Goal: Information Seeking & Learning: Learn about a topic

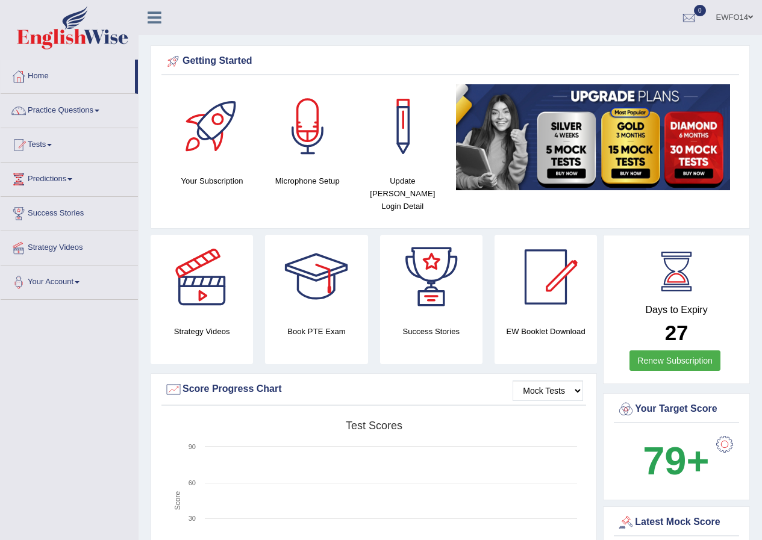
click at [750, 13] on link "EWFO14" at bounding box center [734, 15] width 55 height 31
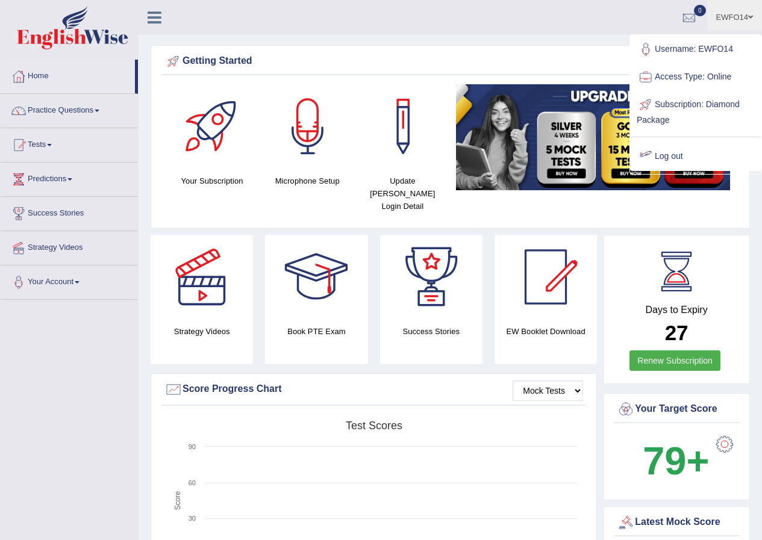
click at [666, 154] on link "Log out" at bounding box center [696, 157] width 130 height 28
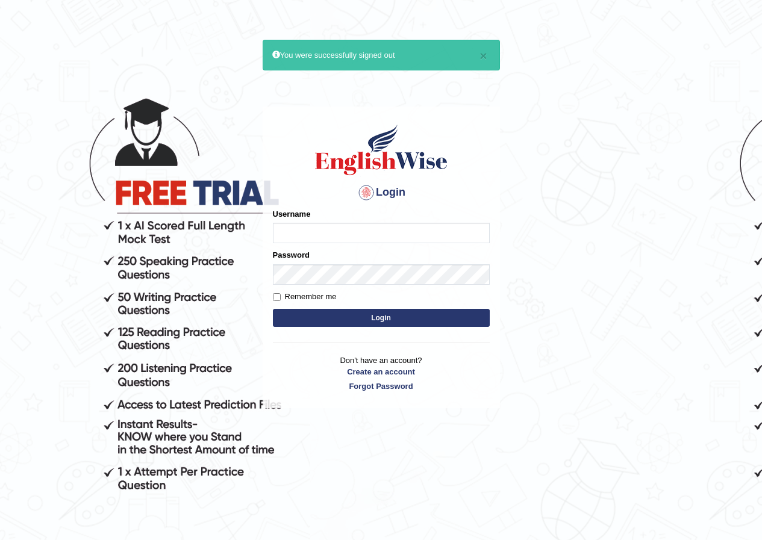
click at [307, 234] on input "Username" at bounding box center [381, 233] width 217 height 20
type input "Geekaur"
click at [277, 296] on input "Remember me" at bounding box center [277, 297] width 8 height 8
checkbox input "true"
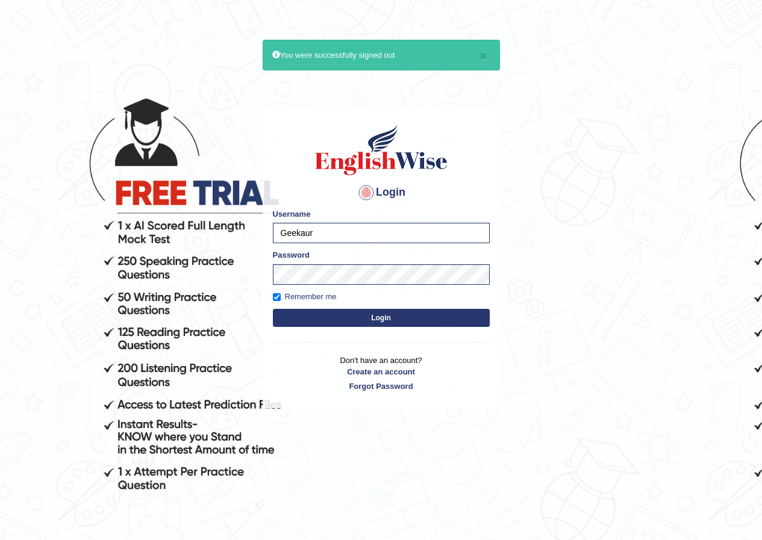
click at [304, 318] on button "Login" at bounding box center [381, 318] width 217 height 18
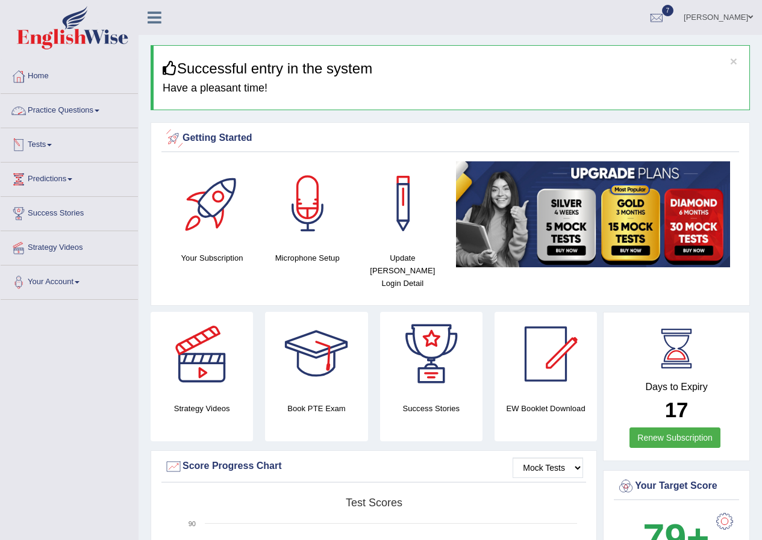
click at [73, 106] on link "Practice Questions" at bounding box center [69, 109] width 137 height 30
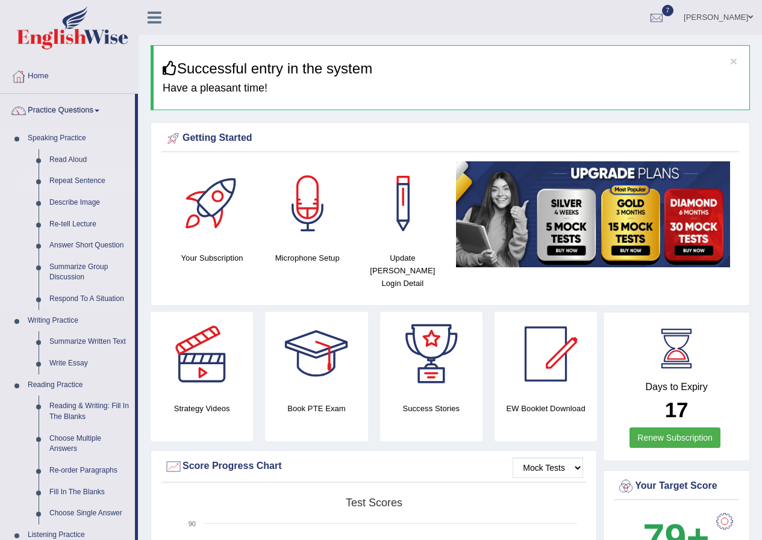
click at [67, 178] on link "Repeat Sentence" at bounding box center [89, 182] width 91 height 22
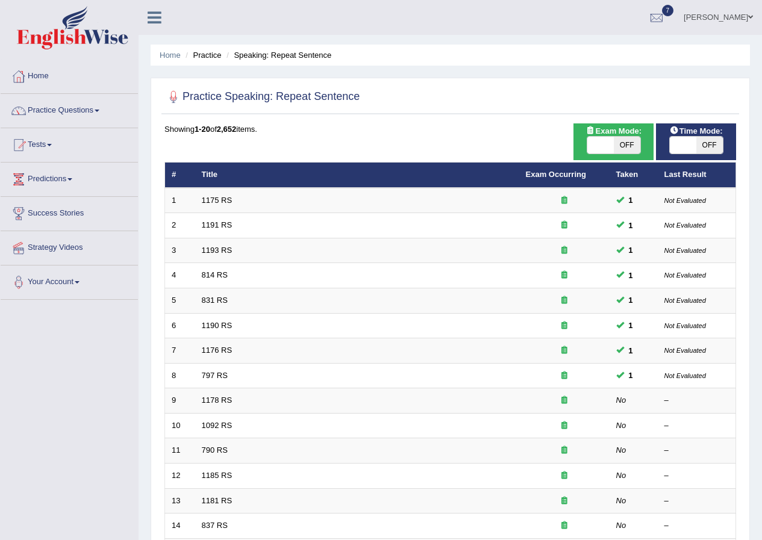
click at [219, 203] on link "1175 RS" at bounding box center [217, 200] width 31 height 9
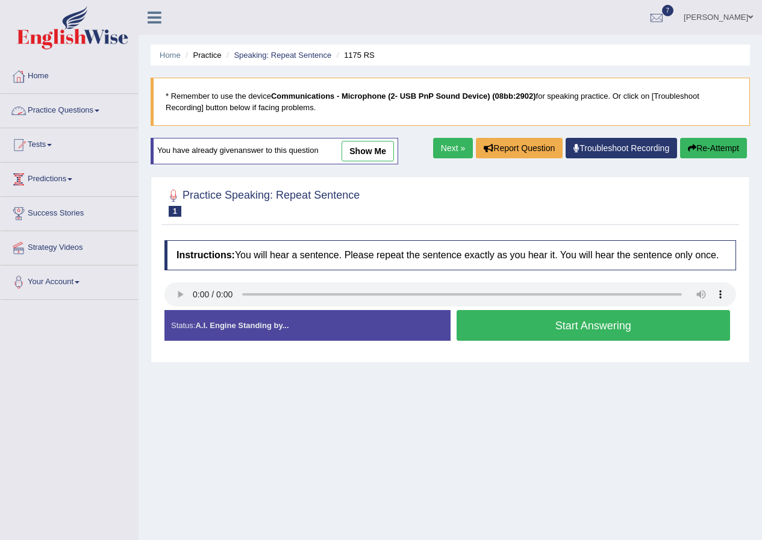
click at [89, 123] on link "Practice Questions" at bounding box center [69, 109] width 137 height 30
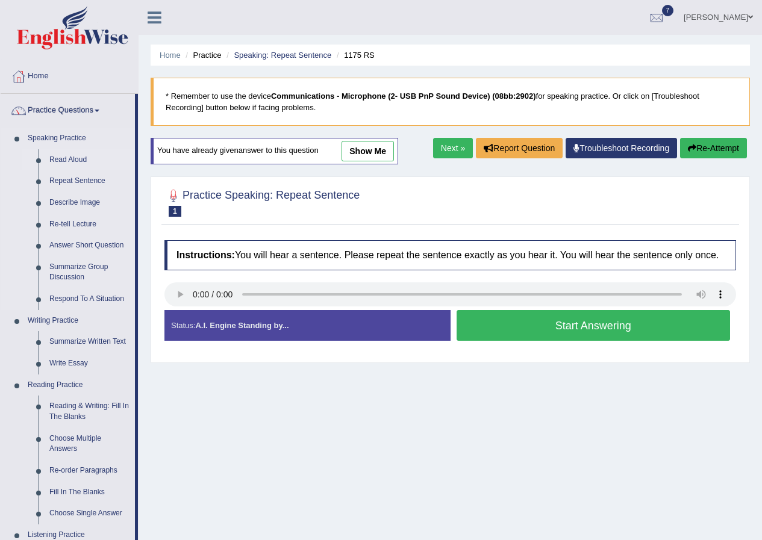
click at [70, 160] on link "Read Aloud" at bounding box center [89, 160] width 91 height 22
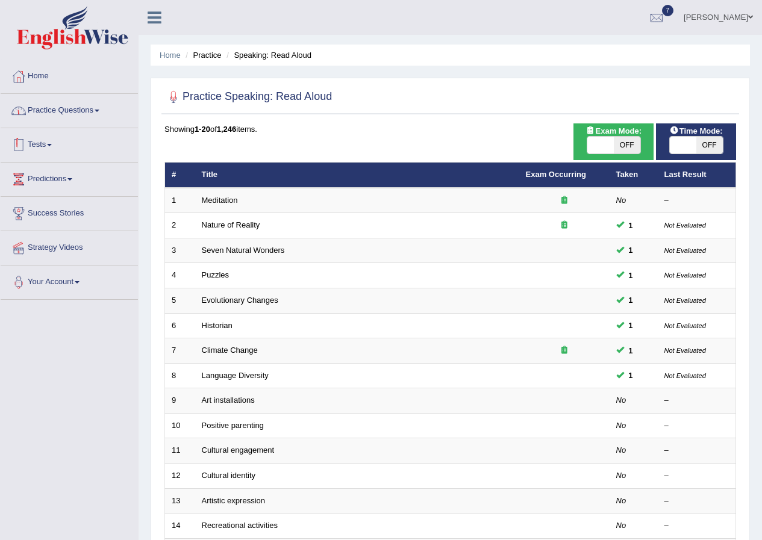
click at [48, 144] on link "Tests" at bounding box center [69, 143] width 137 height 30
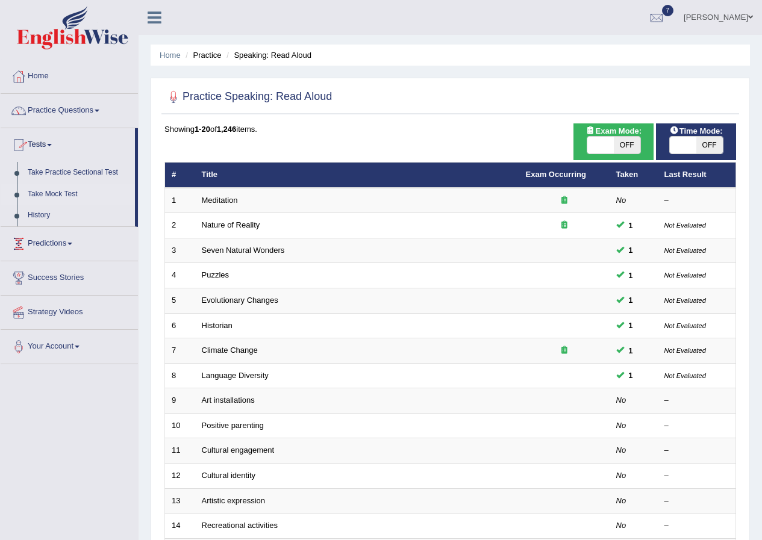
click at [59, 196] on link "Take Mock Test" at bounding box center [78, 195] width 113 height 22
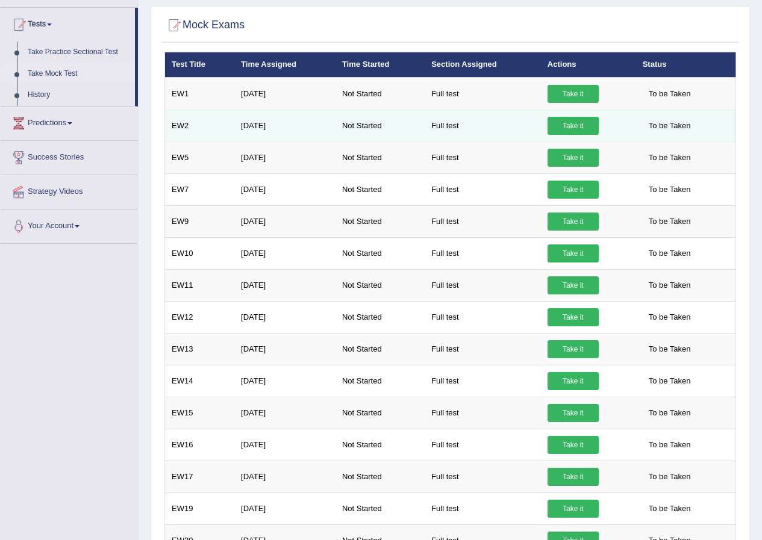
click at [571, 122] on link "Take it" at bounding box center [573, 126] width 51 height 18
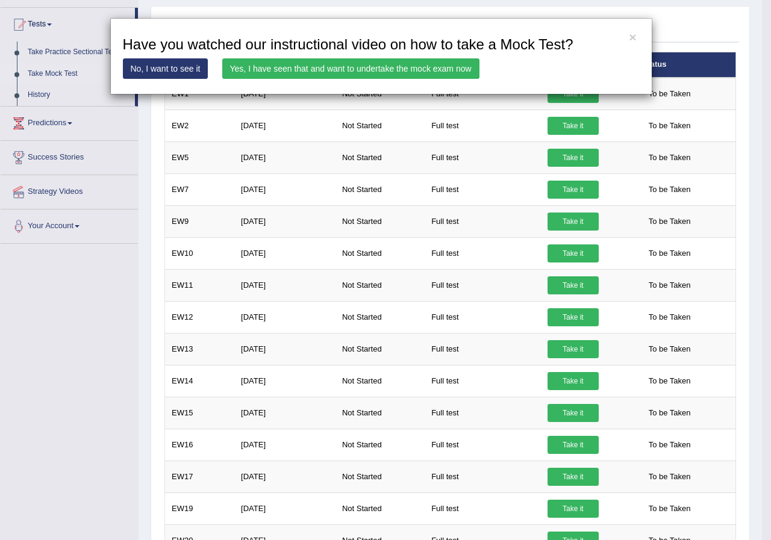
click at [401, 67] on link "Yes, I have seen that and want to undertake the mock exam now" at bounding box center [350, 68] width 257 height 20
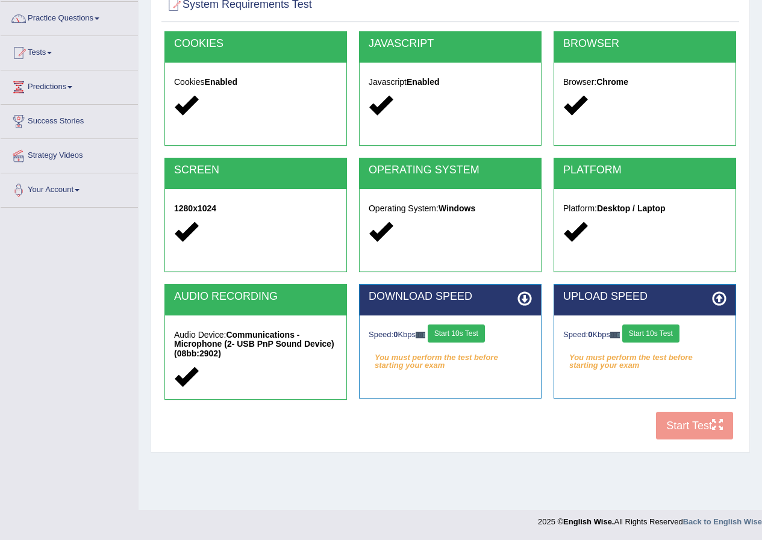
click at [470, 335] on button "Start 10s Test" at bounding box center [456, 334] width 57 height 18
click at [660, 334] on button "Start 10s Test" at bounding box center [650, 334] width 57 height 18
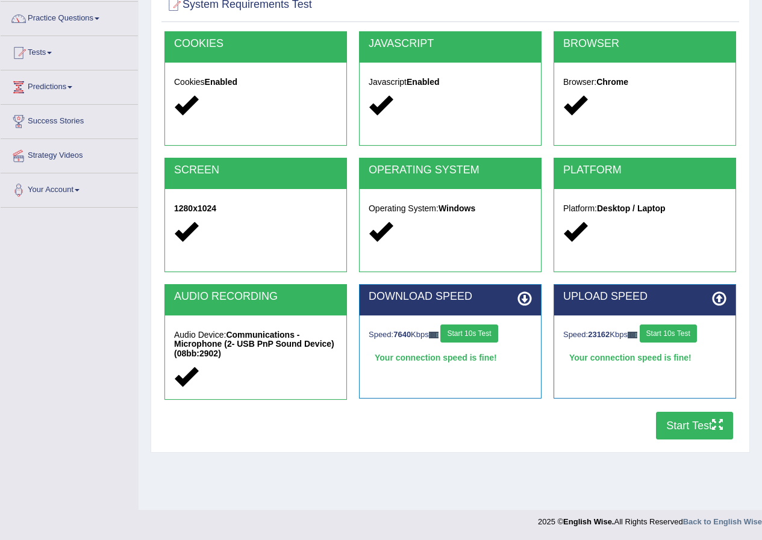
click at [721, 424] on icon "button" at bounding box center [717, 424] width 11 height 11
